Goal: Task Accomplishment & Management: Manage account settings

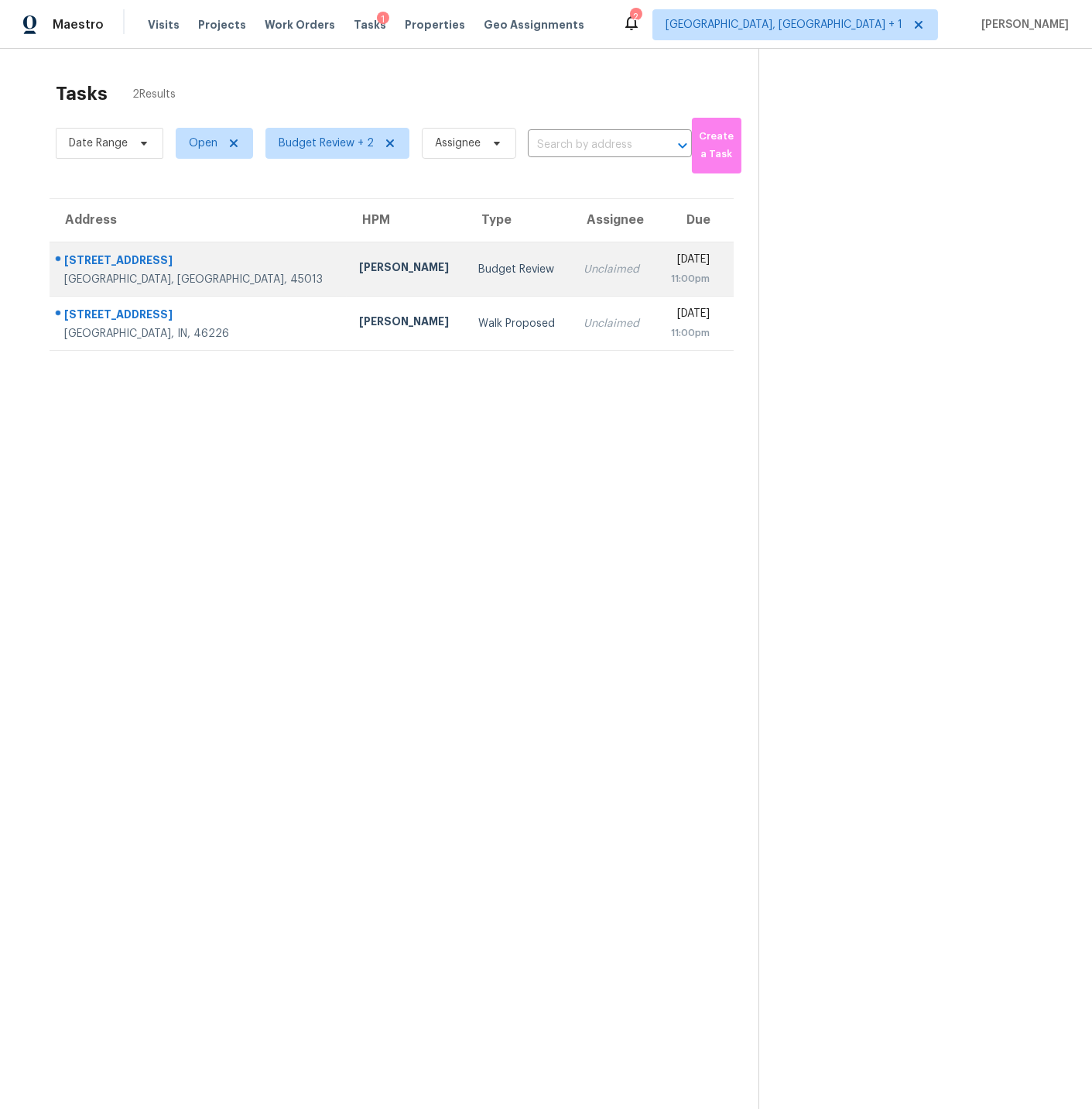
click at [200, 265] on div "[STREET_ADDRESS]" at bounding box center [199, 262] width 270 height 19
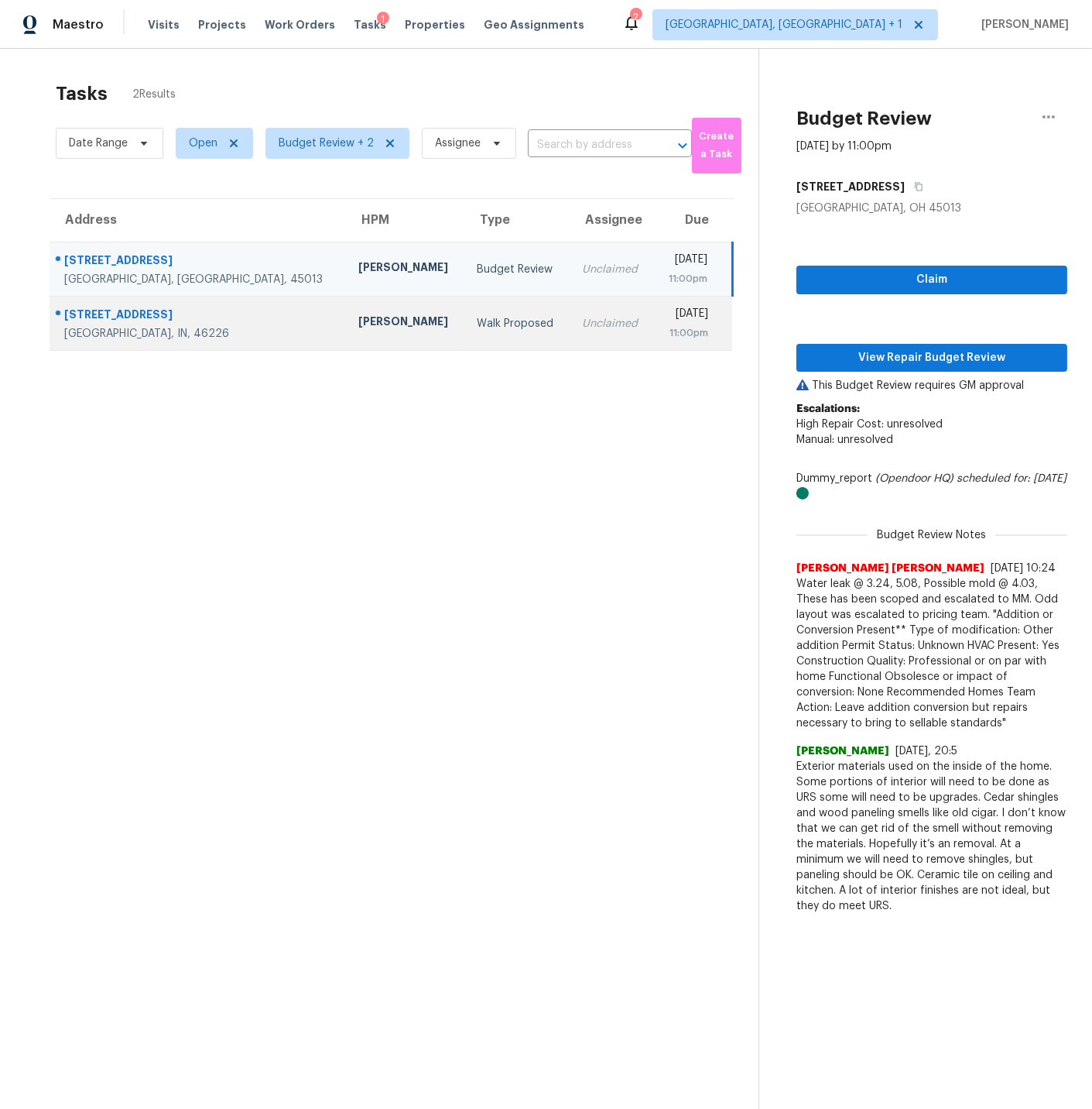
click at [215, 323] on div "[STREET_ADDRESS]" at bounding box center [198, 316] width 269 height 19
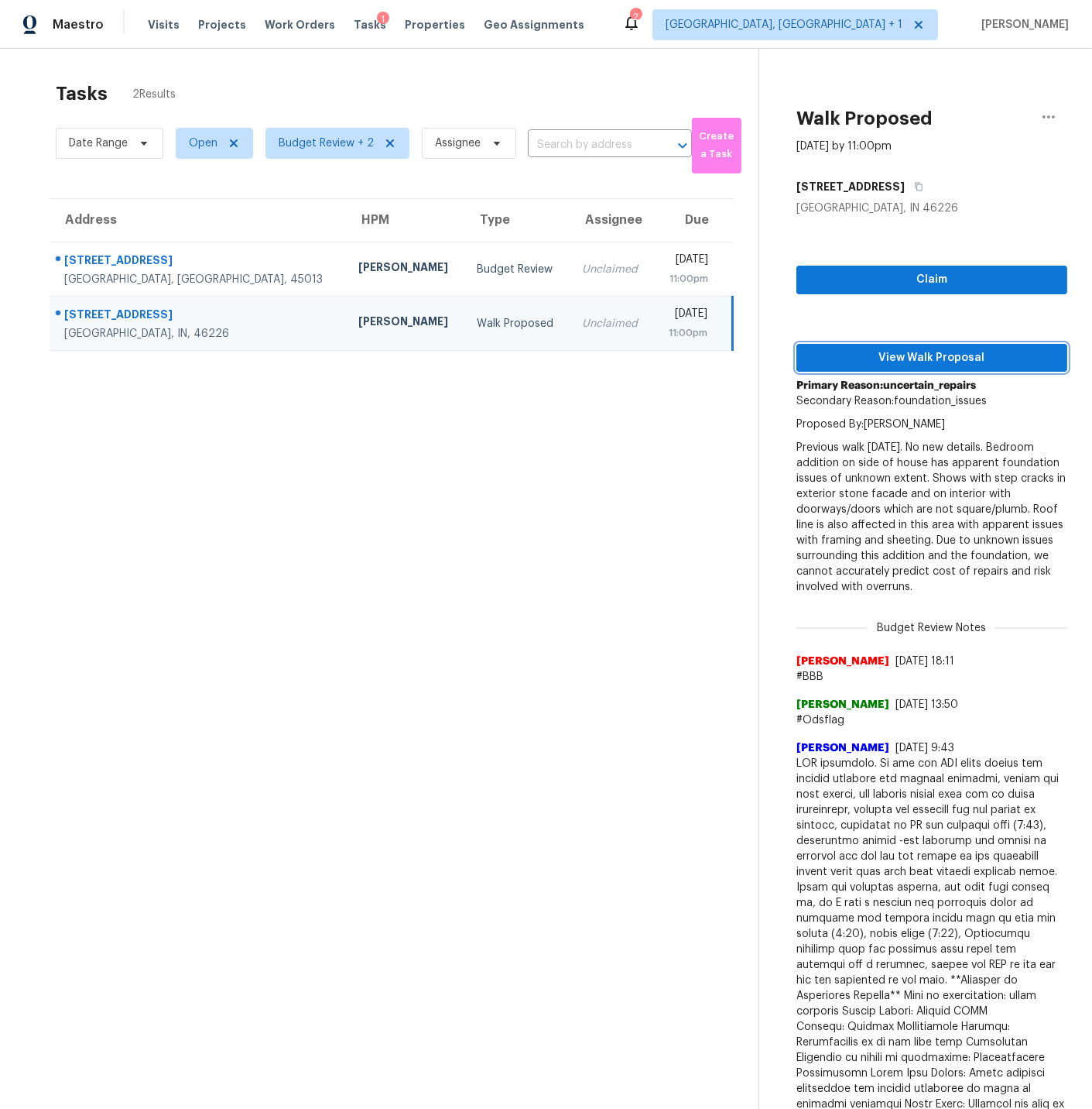
click at [910, 356] on span "View Walk Proposal" at bounding box center [931, 358] width 246 height 19
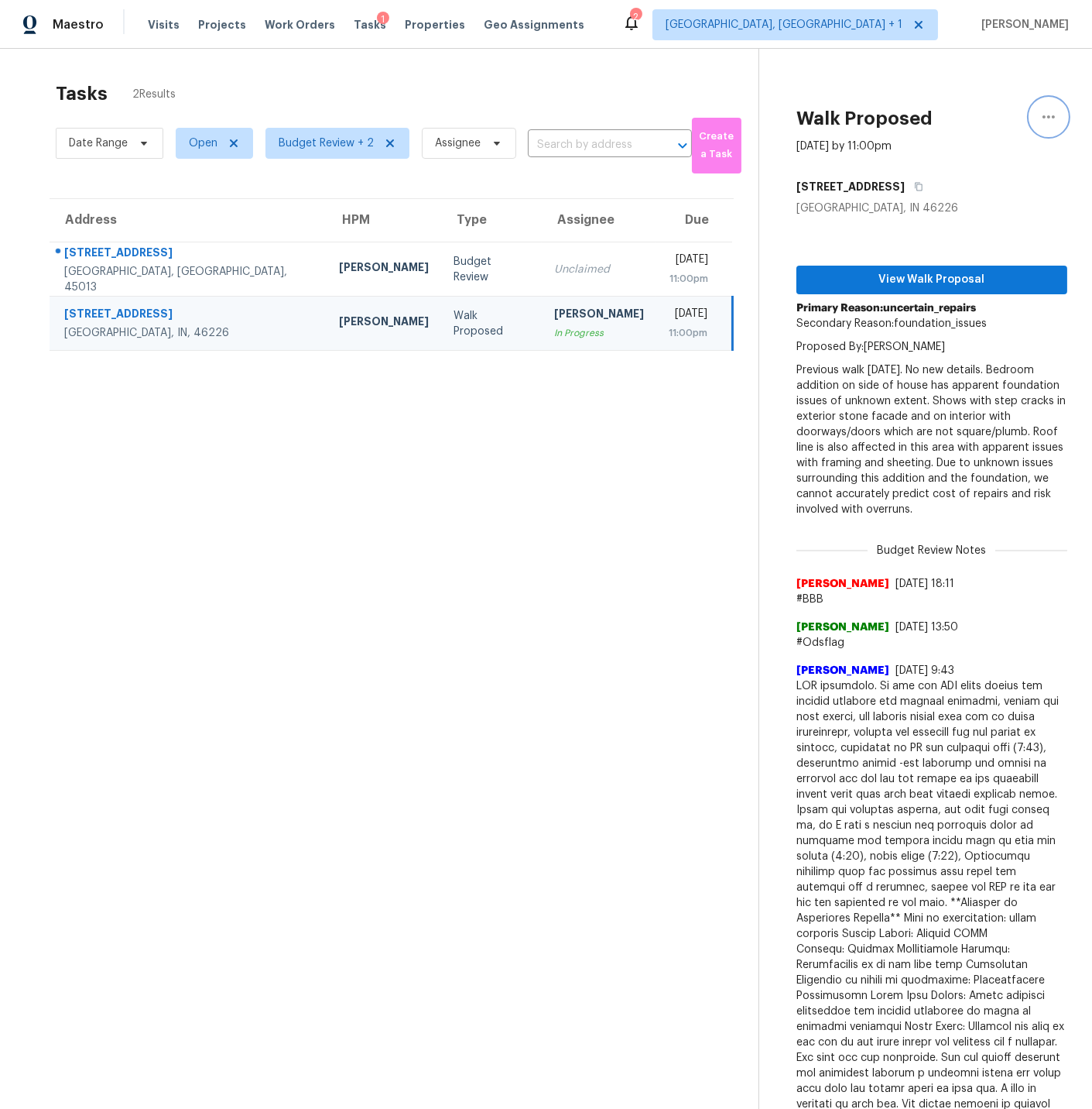
click at [1050, 114] on icon "button" at bounding box center [1048, 117] width 18 height 18
click at [950, 94] on div "Cancel this task" at bounding box center [960, 97] width 120 height 16
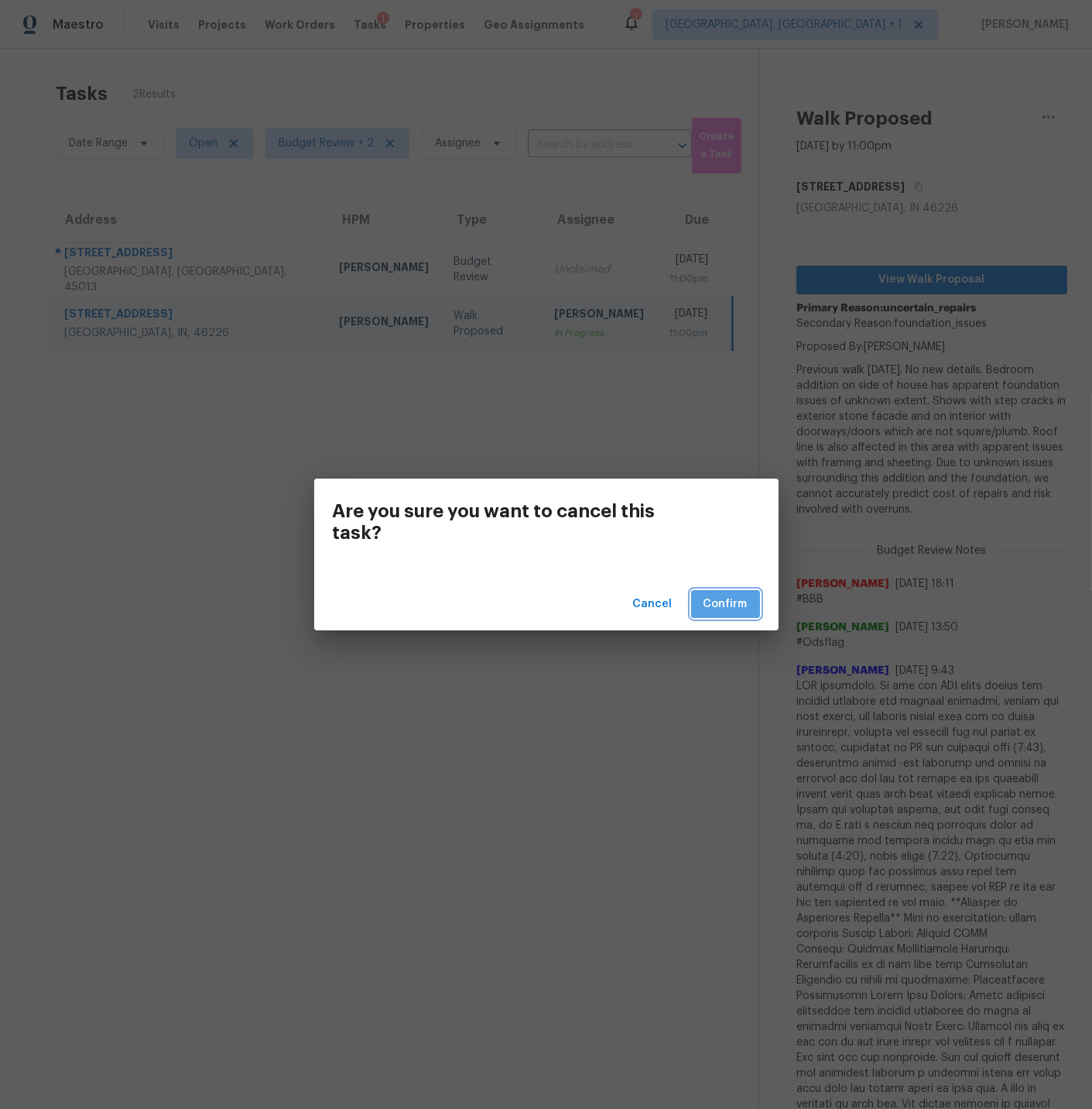
click at [722, 603] on span "Confirm" at bounding box center [725, 605] width 44 height 19
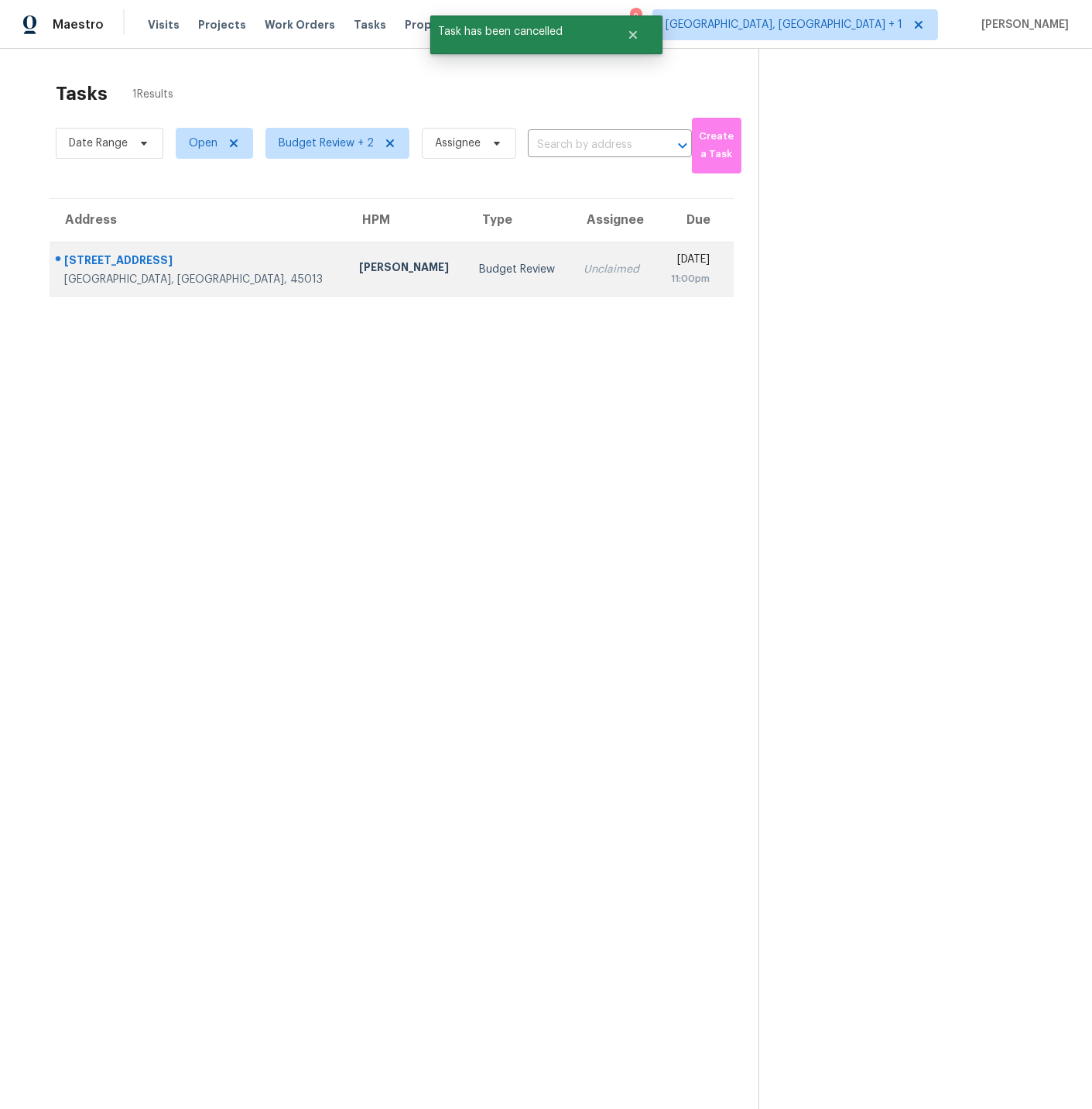
click at [196, 256] on div "[STREET_ADDRESS]" at bounding box center [199, 262] width 271 height 19
